Goal: Task Accomplishment & Management: Complete application form

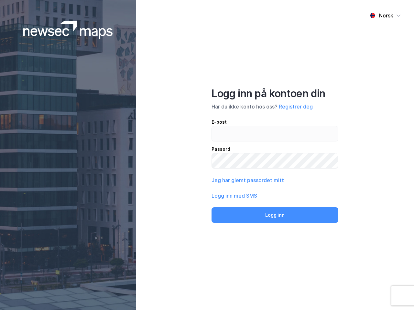
click at [207, 155] on div "Norsk Logg inn på kontoen din Har du ikke konto hos oss? Registrer deg E-post P…" at bounding box center [275, 155] width 278 height 310
click at [68, 30] on img at bounding box center [68, 30] width 90 height 18
click at [385, 16] on div "Norsk" at bounding box center [386, 16] width 14 height 8
click at [296, 107] on button "Registrer deg" at bounding box center [296, 107] width 34 height 8
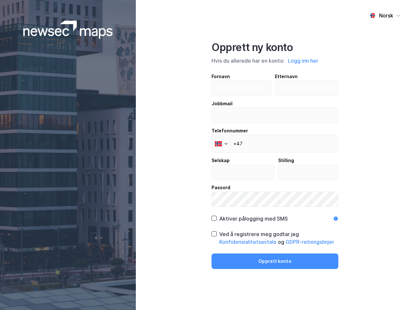
click at [247, 180] on div "Fornavn Etternavn Jobbmail Telefonnummer Phone +47 Selskap Stilling Passord" at bounding box center [274, 140] width 127 height 135
click at [275, 215] on div "Opprett ny konto Hvis du allerede har en konto: Logg inn her Fornavn Etternavn …" at bounding box center [274, 155] width 127 height 228
